Goal: Information Seeking & Learning: Learn about a topic

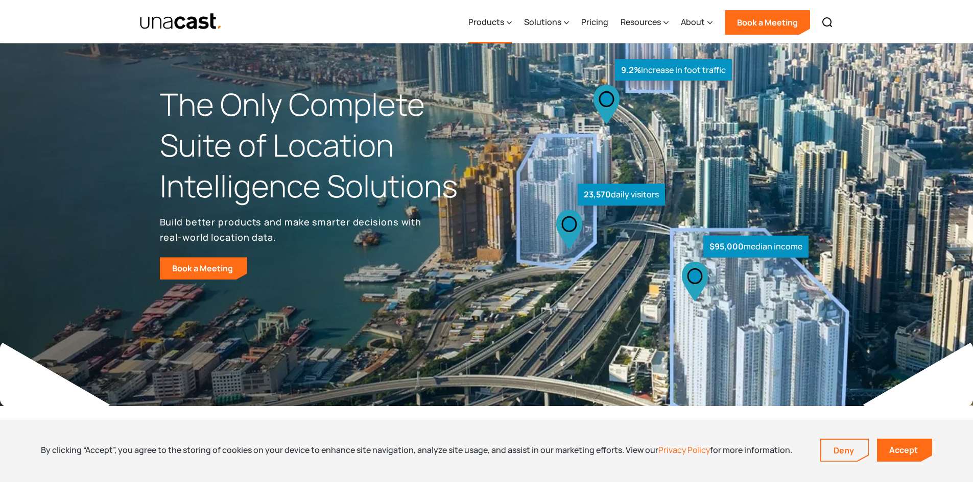
click at [486, 15] on div "Products" at bounding box center [489, 23] width 43 height 42
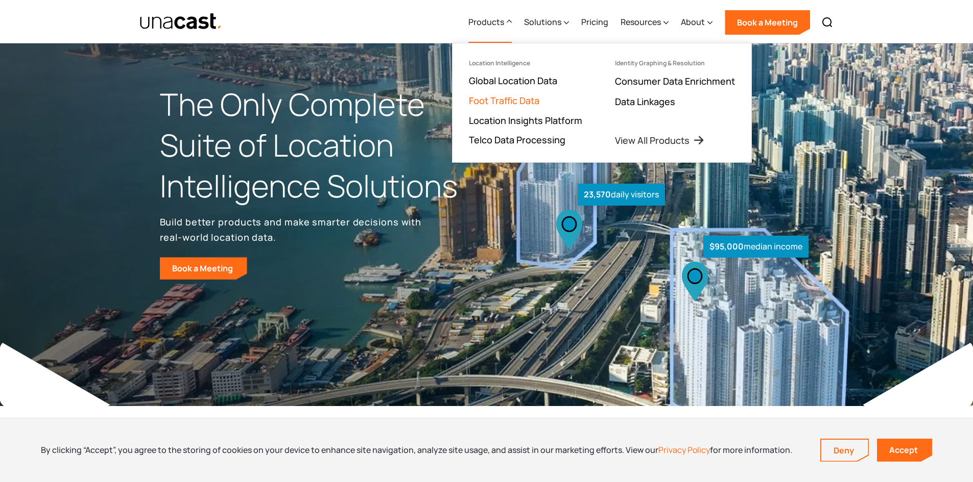
click at [494, 101] on link "Foot Traffic Data" at bounding box center [504, 100] width 70 height 12
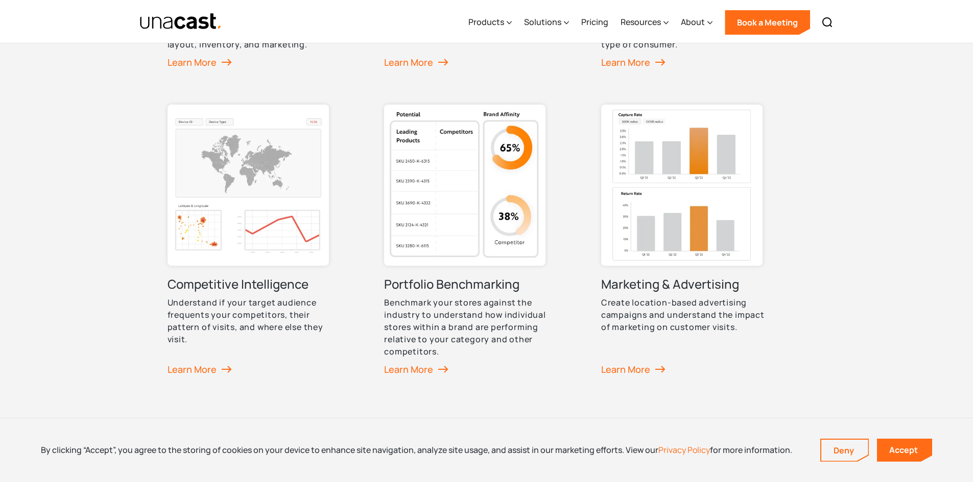
scroll to position [751, 0]
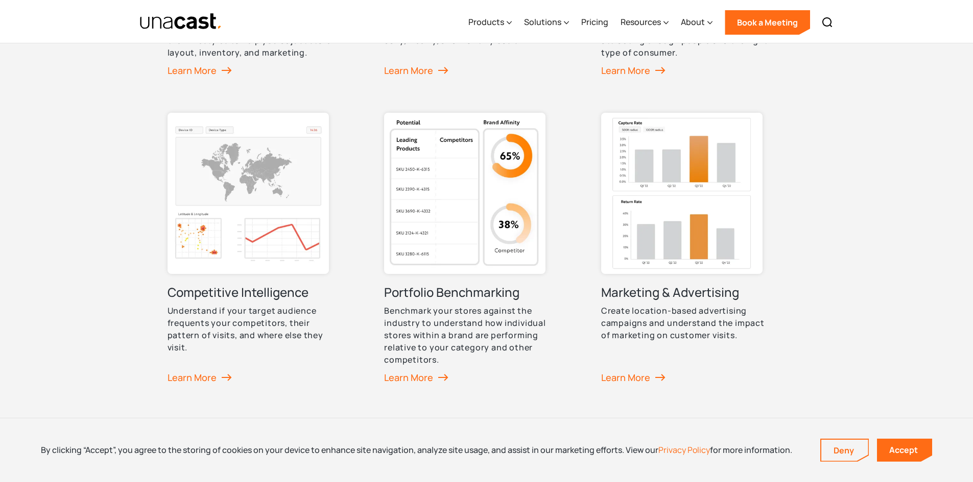
click at [272, 187] on img at bounding box center [247, 193] width 161 height 161
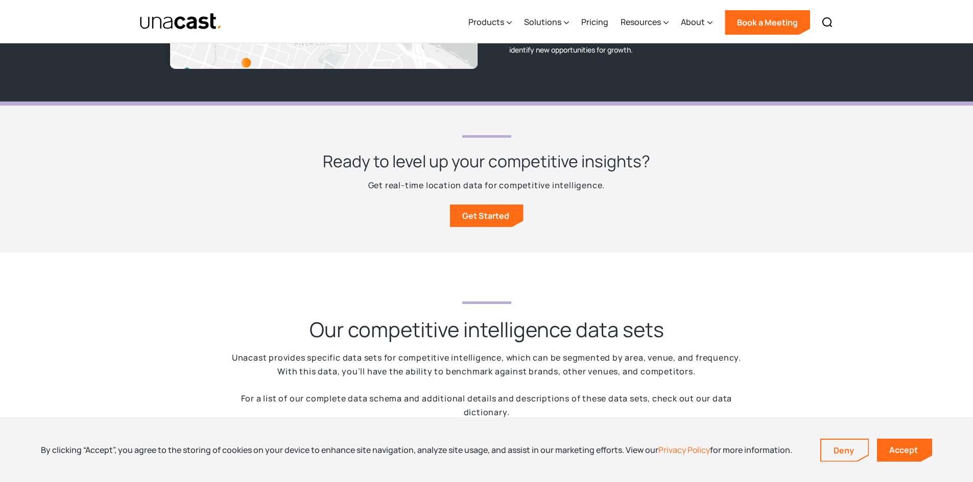
scroll to position [1687, 0]
